Goal: Task Accomplishment & Management: Use online tool/utility

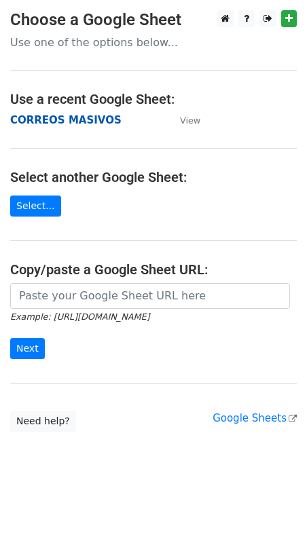
click at [65, 121] on strong "CORREOS MASIVOS" at bounding box center [65, 120] width 111 height 12
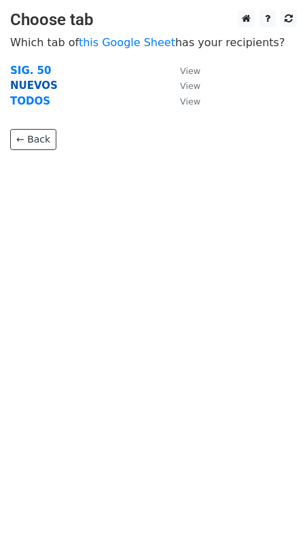
click at [35, 86] on strong "NUEVOS" at bounding box center [34, 85] width 48 height 12
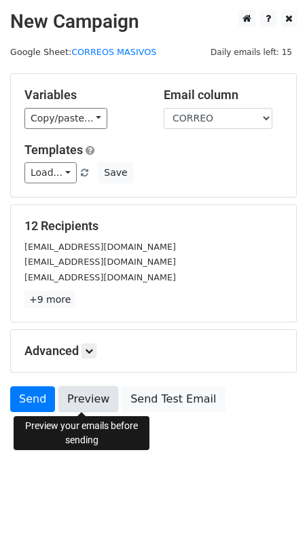
click at [73, 401] on link "Preview" at bounding box center [88, 399] width 60 height 26
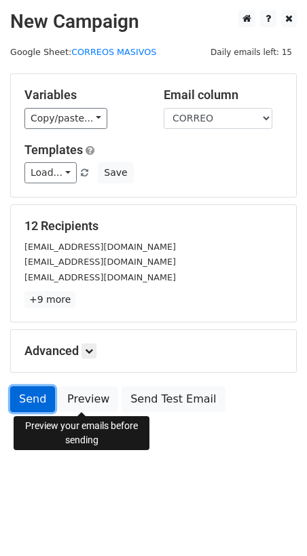
click at [29, 399] on link "Send" at bounding box center [32, 399] width 45 height 26
